Goal: Task Accomplishment & Management: Manage account settings

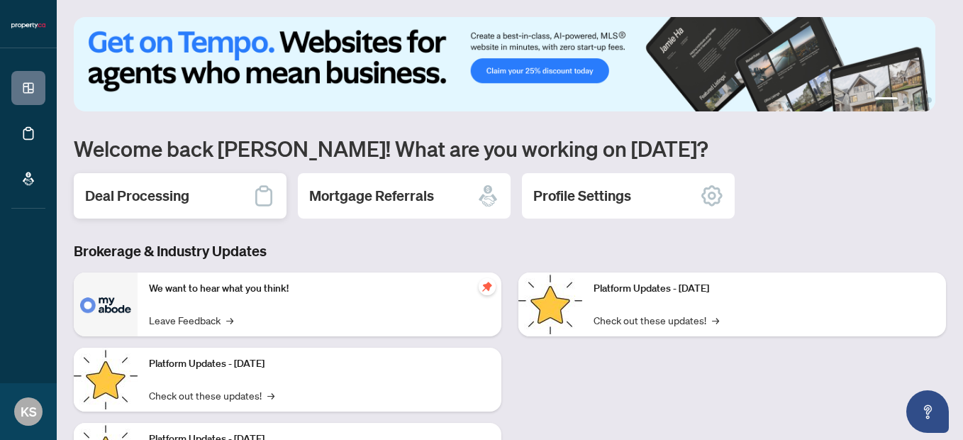
click at [165, 195] on h2 "Deal Processing" at bounding box center [137, 196] width 104 height 20
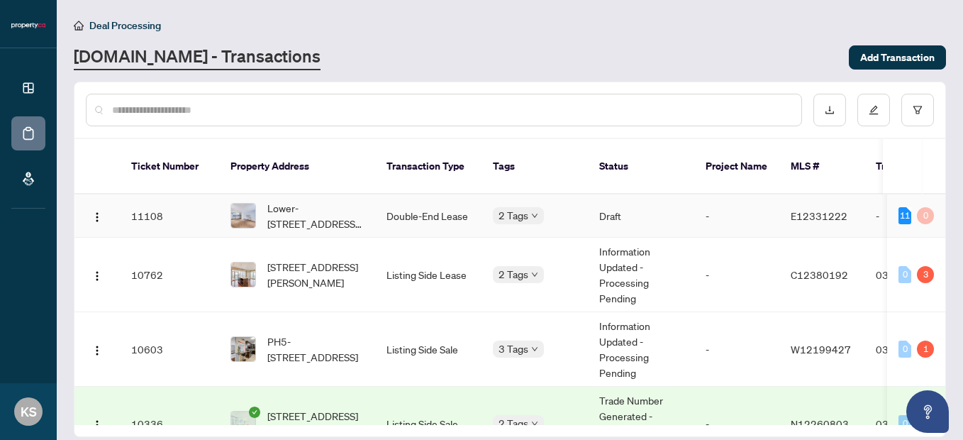
click at [293, 207] on span "Lower-[STREET_ADDRESS][PERSON_NAME]" at bounding box center [315, 215] width 96 height 31
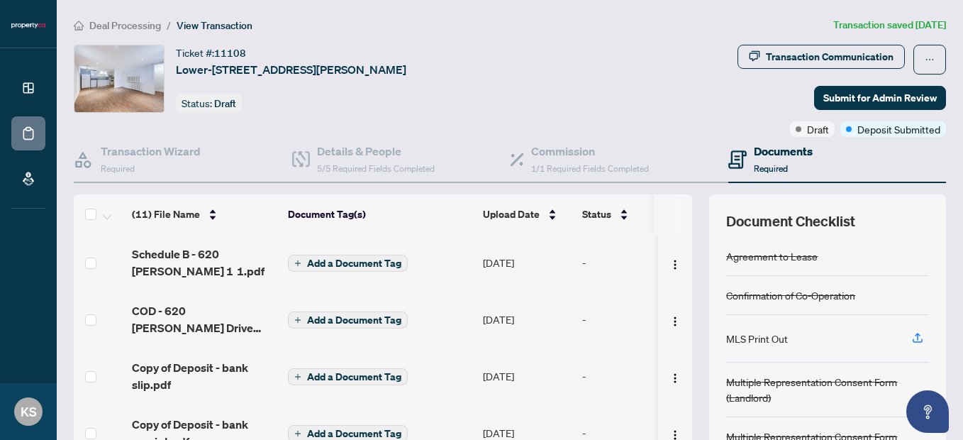
click at [114, 21] on span "Deal Processing" at bounding box center [125, 25] width 72 height 13
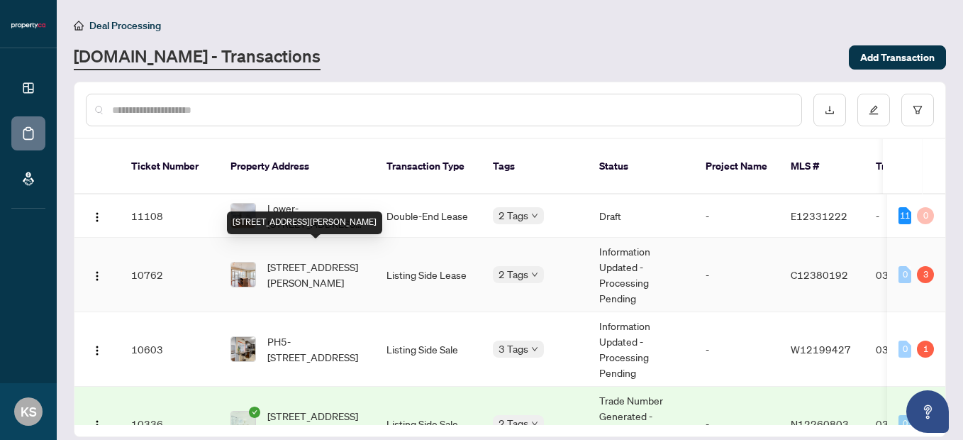
click at [309, 259] on span "[STREET_ADDRESS][PERSON_NAME]" at bounding box center [315, 274] width 96 height 31
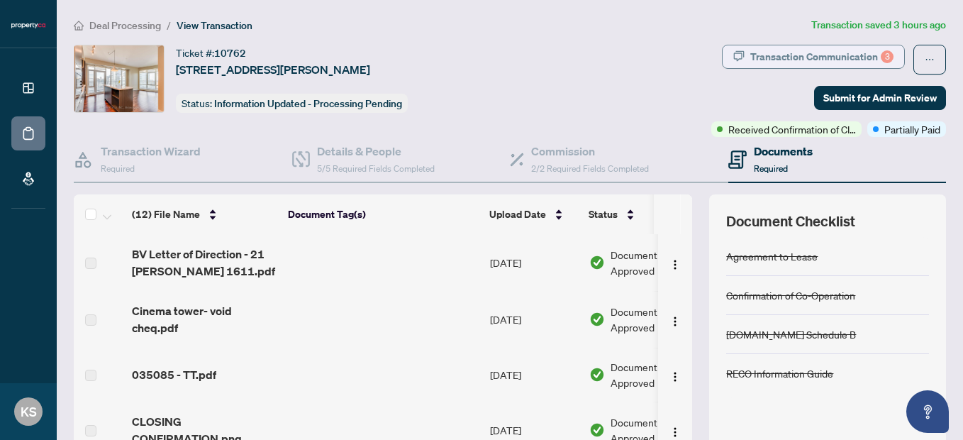
click at [784, 48] on div "Transaction Communication 3" at bounding box center [822, 56] width 143 height 23
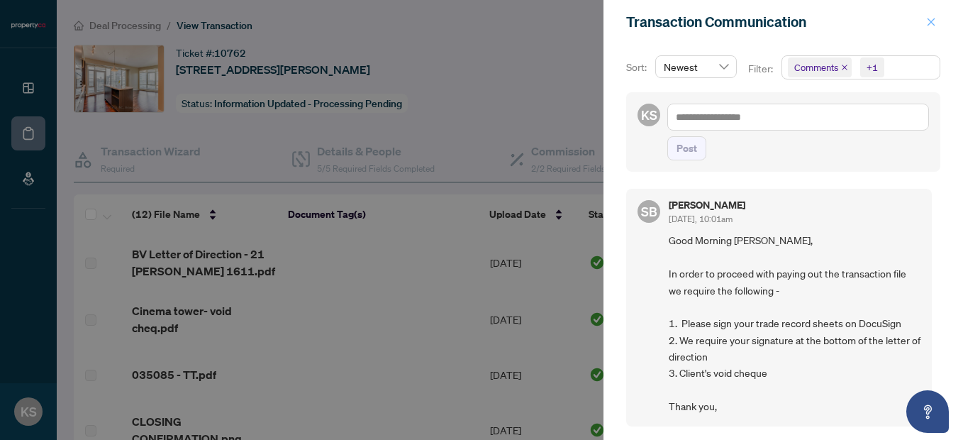
click at [930, 13] on span "button" at bounding box center [932, 22] width 10 height 23
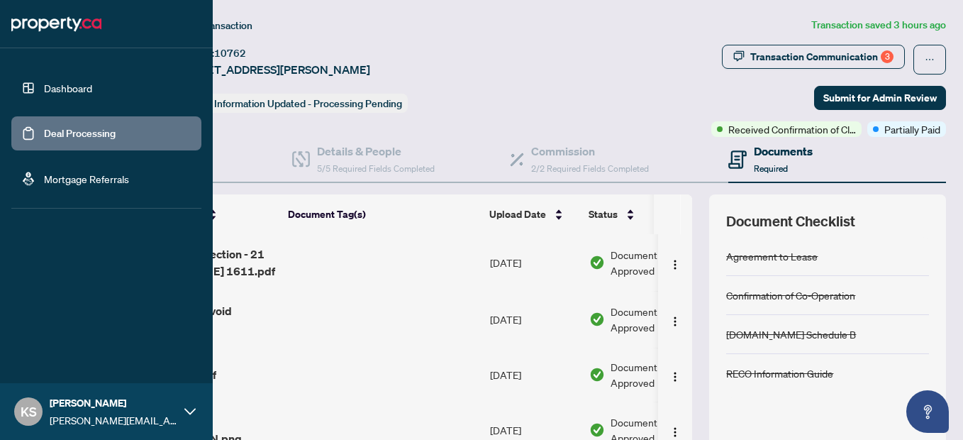
click at [44, 94] on link "Dashboard" at bounding box center [68, 88] width 48 height 13
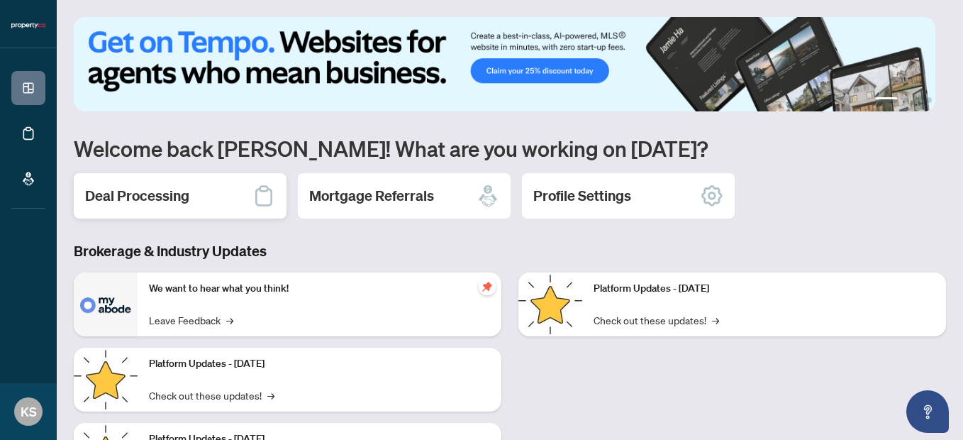
click at [221, 206] on div "Deal Processing" at bounding box center [180, 195] width 213 height 45
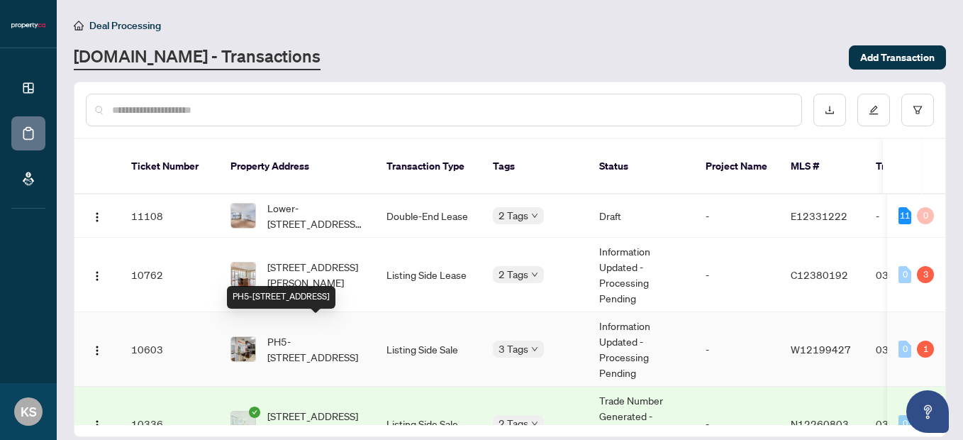
click at [309, 333] on span "PH5-[STREET_ADDRESS]" at bounding box center [315, 348] width 96 height 31
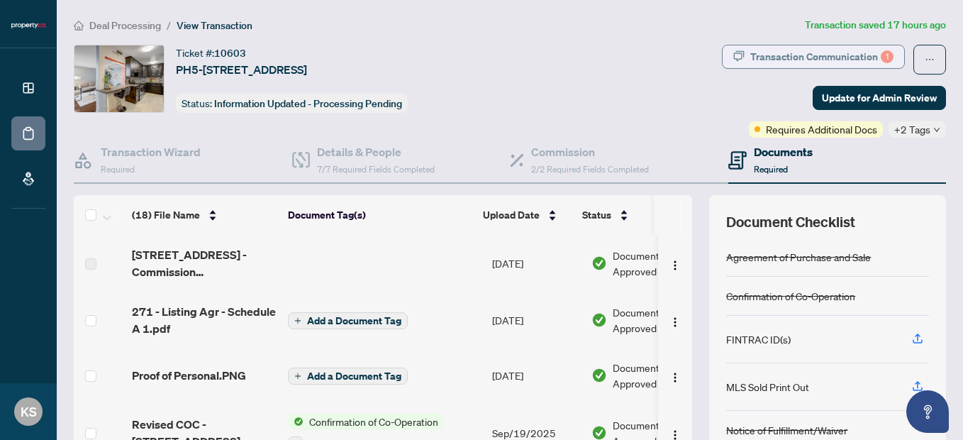
click at [793, 53] on div "Transaction Communication 1" at bounding box center [822, 56] width 143 height 23
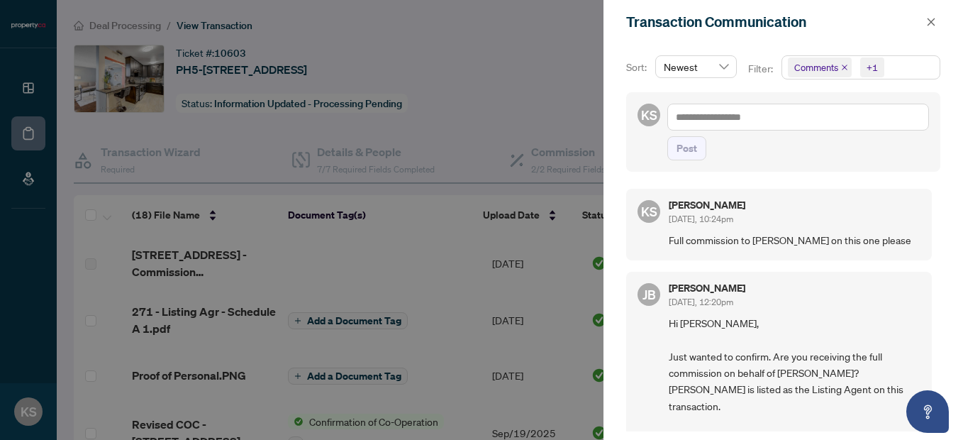
click at [538, 31] on div at bounding box center [481, 220] width 963 height 440
click at [931, 17] on icon "close" at bounding box center [932, 22] width 10 height 10
